Goal: Task Accomplishment & Management: Manage account settings

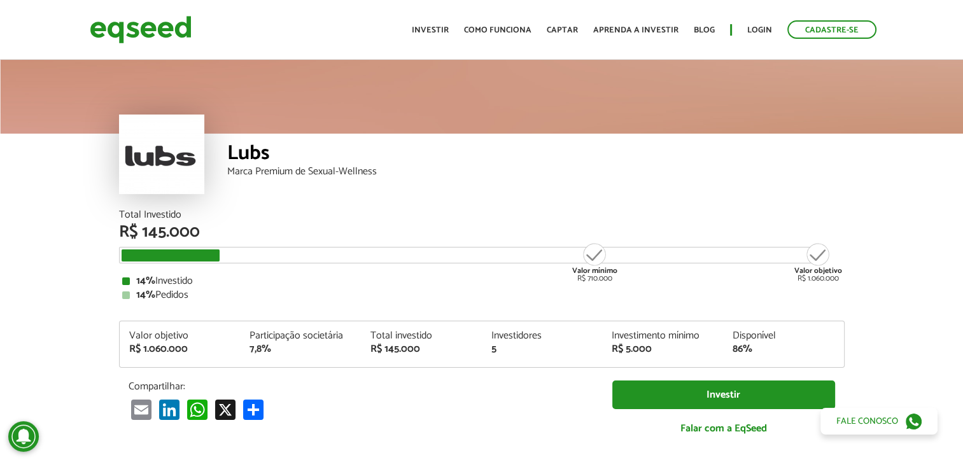
click at [174, 163] on div at bounding box center [161, 155] width 85 height 80
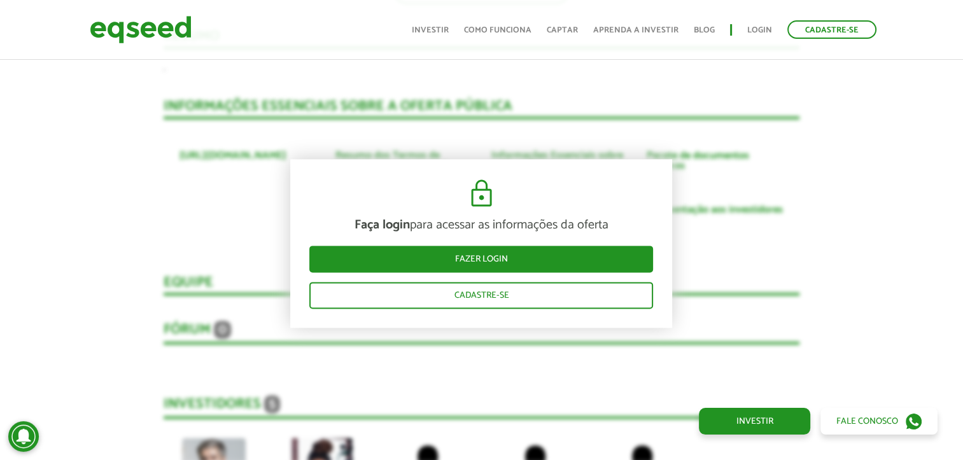
scroll to position [1909, 0]
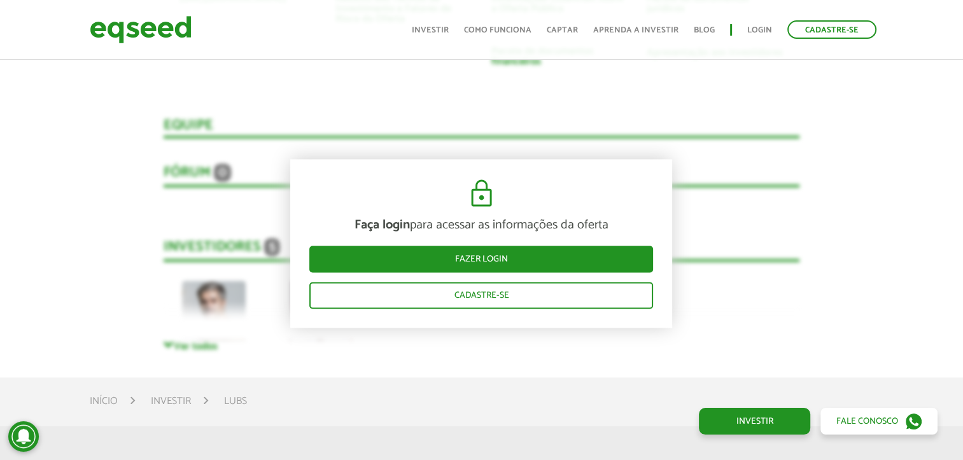
scroll to position [1527, 0]
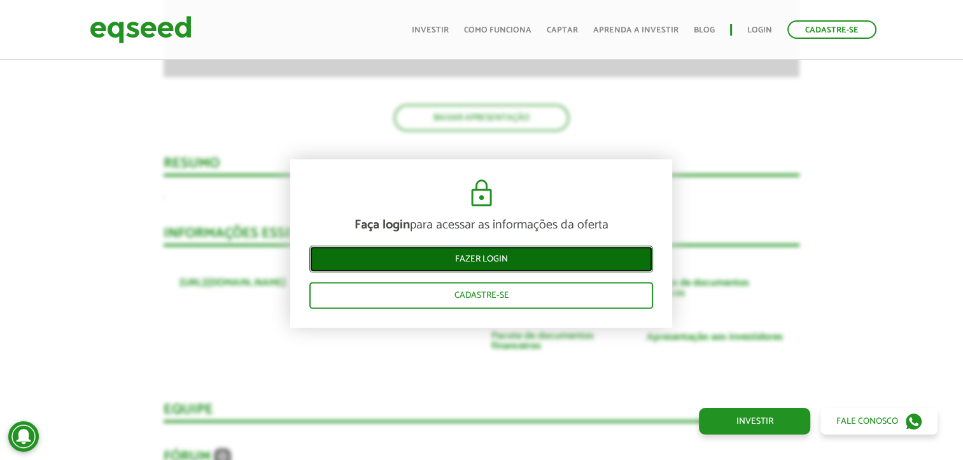
click at [517, 255] on link "Fazer login" at bounding box center [481, 259] width 344 height 27
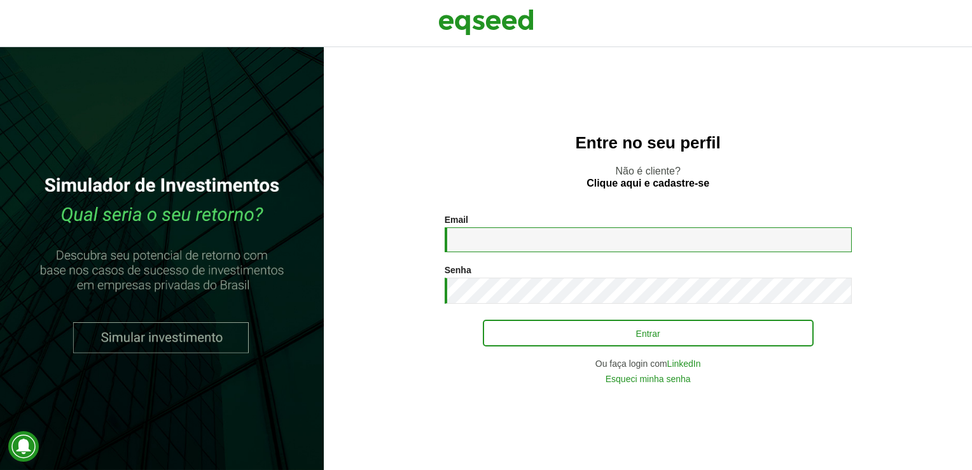
type input "**********"
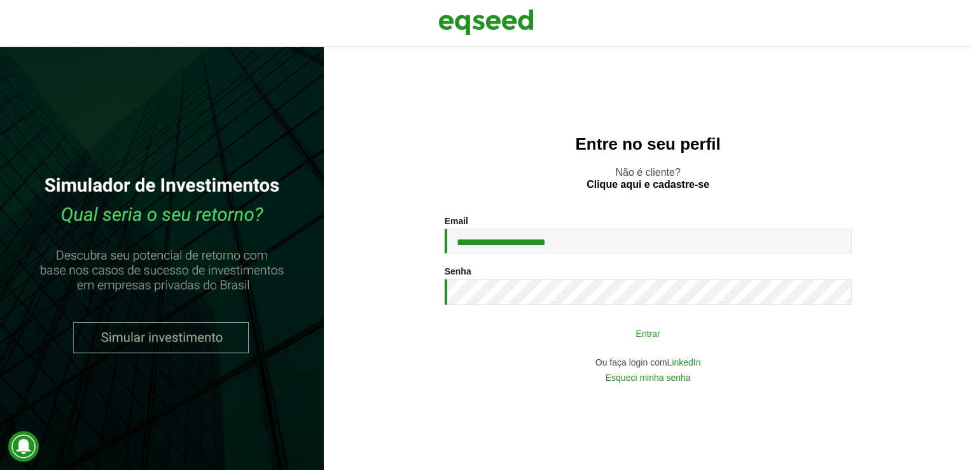
click at [580, 337] on button "Entrar" at bounding box center [648, 333] width 331 height 24
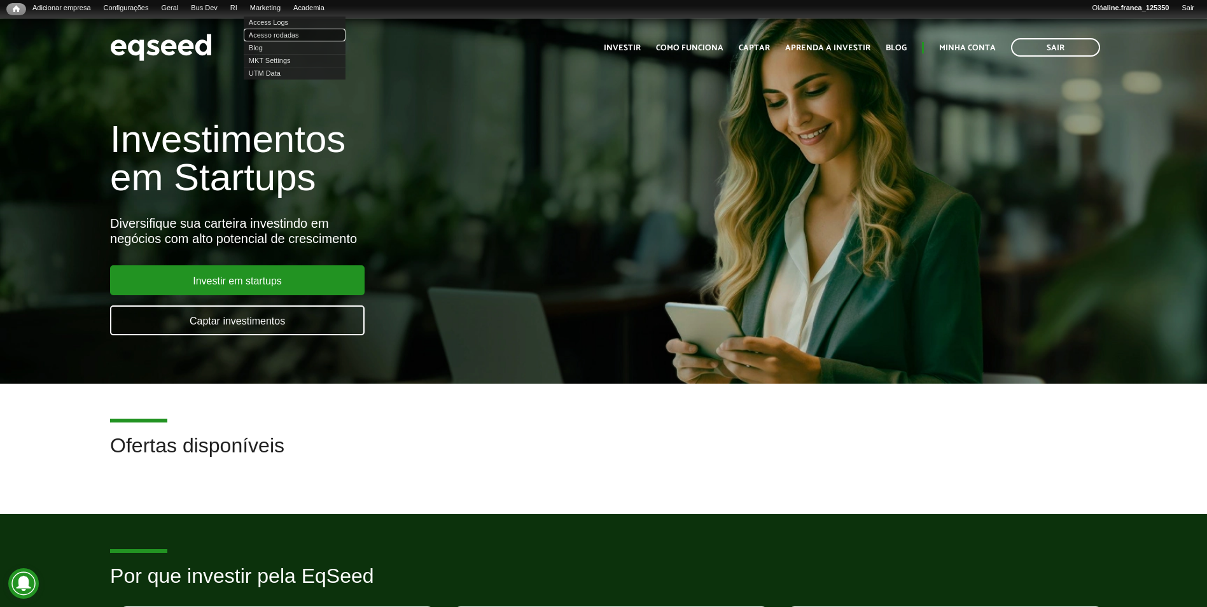
click at [286, 35] on link "Acesso rodadas" at bounding box center [295, 35] width 102 height 13
